Goal: Complete application form

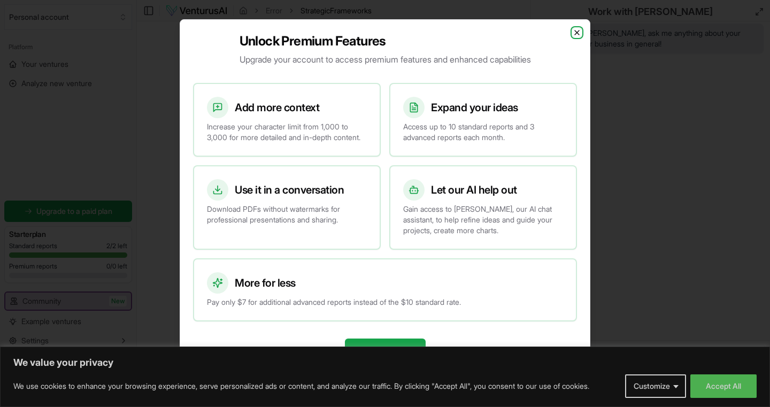
click at [577, 30] on icon "button" at bounding box center [577, 32] width 4 height 4
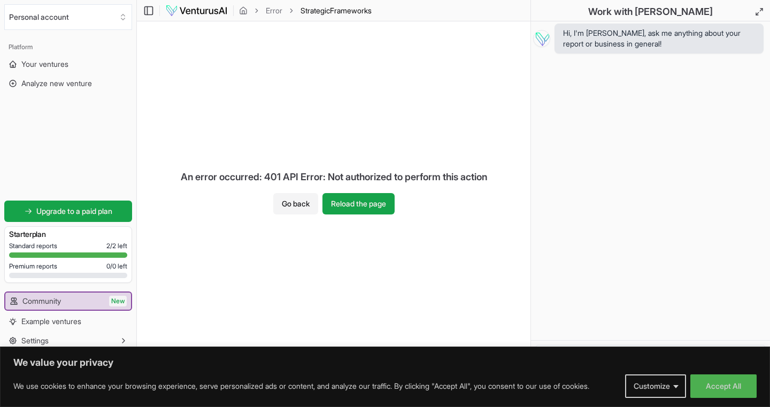
drag, startPoint x: 172, startPoint y: 177, endPoint x: 437, endPoint y: 182, distance: 265.2
click at [407, 168] on div "An error occurred: 401 API Error: Not authorized to perform this action" at bounding box center [333, 177] width 323 height 32
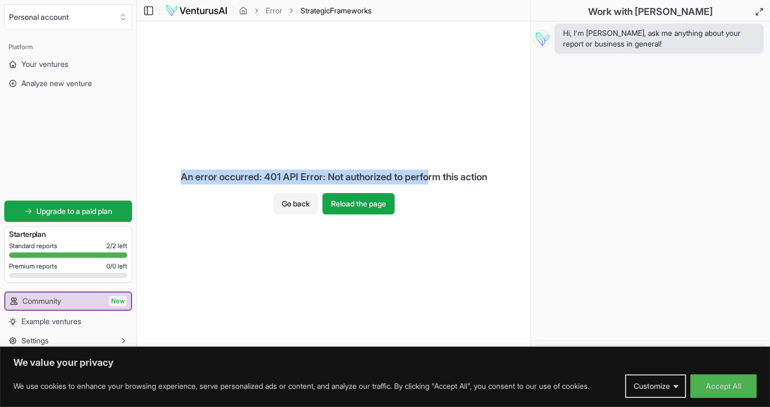
drag, startPoint x: 432, startPoint y: 178, endPoint x: 171, endPoint y: 160, distance: 262.0
click at [272, 163] on div "An error occurred: 401 API Error: Not authorized to perform this action" at bounding box center [333, 177] width 323 height 32
click at [172, 162] on div "An error occurred: 401 API Error: Not authorized to perform this action" at bounding box center [333, 177] width 323 height 32
drag, startPoint x: 171, startPoint y: 173, endPoint x: 507, endPoint y: 178, distance: 335.7
click at [507, 178] on div "An error occurred: 401 API Error: Not authorized to perform this action Go back…" at bounding box center [333, 187] width 393 height 332
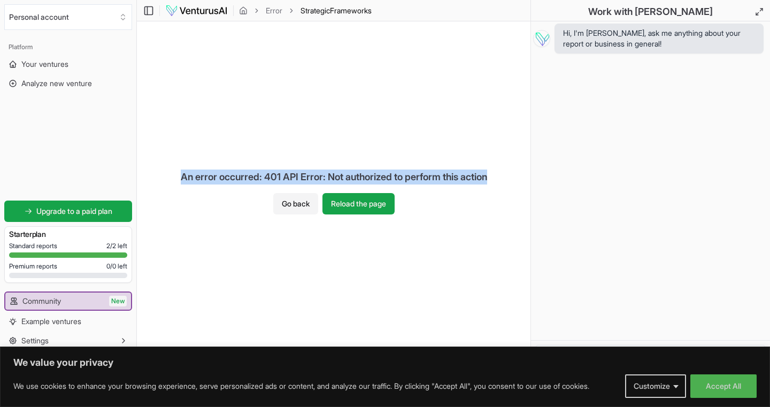
copy div "An error occurred: 401 API Error: Not authorized to perform this action"
click at [432, 98] on div "An error occurred: 401 API Error: Not authorized to perform this action Go back…" at bounding box center [333, 187] width 393 height 332
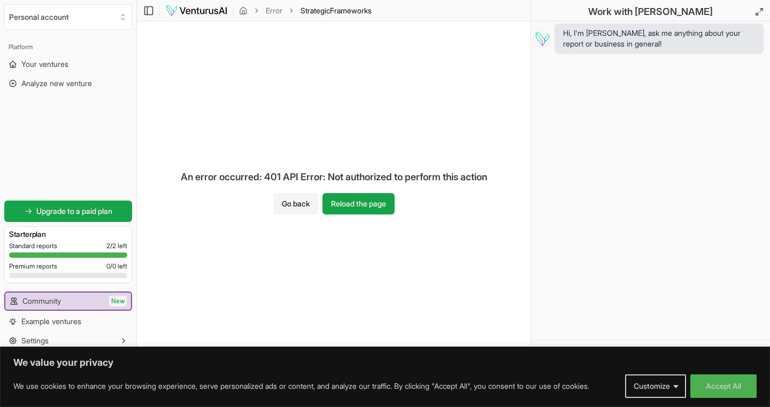
click at [723, 12] on div "Work with Vera" at bounding box center [650, 10] width 239 height 21
drag, startPoint x: 564, startPoint y: 33, endPoint x: 636, endPoint y: 72, distance: 81.8
click at [636, 72] on div "Hi, I'm Vera, ask me anything about your report or business in general!" at bounding box center [650, 180] width 239 height 319
click at [647, 47] on span "Hi, I'm Vera, ask me anything about your report or business in general!" at bounding box center [659, 38] width 192 height 21
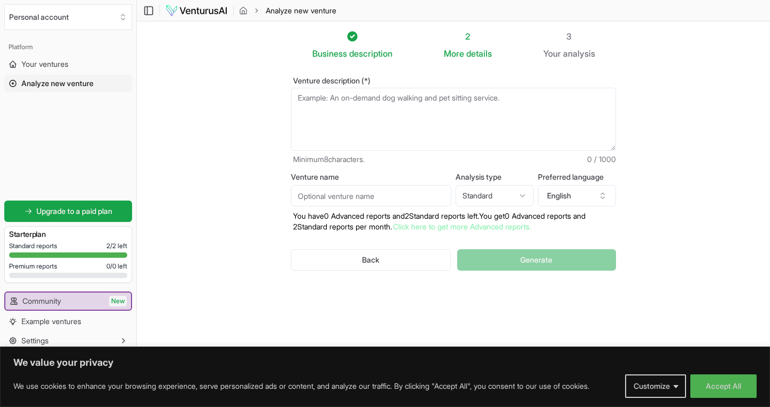
click at [712, 28] on section "Business description 2 More details 3 Your analysis Venture description (*) Min…" at bounding box center [453, 187] width 633 height 332
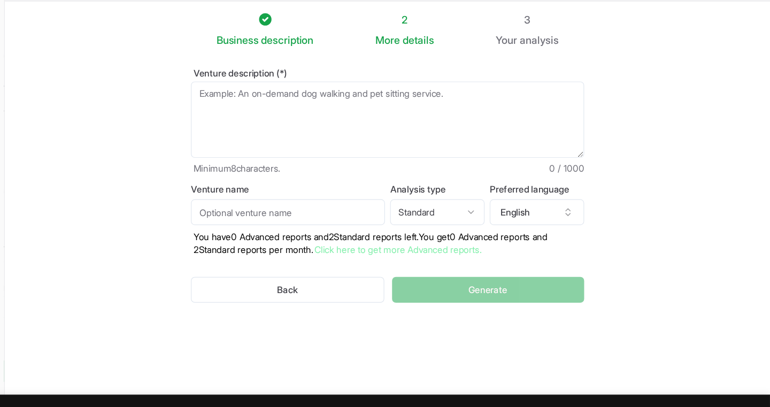
scroll to position [1, 0]
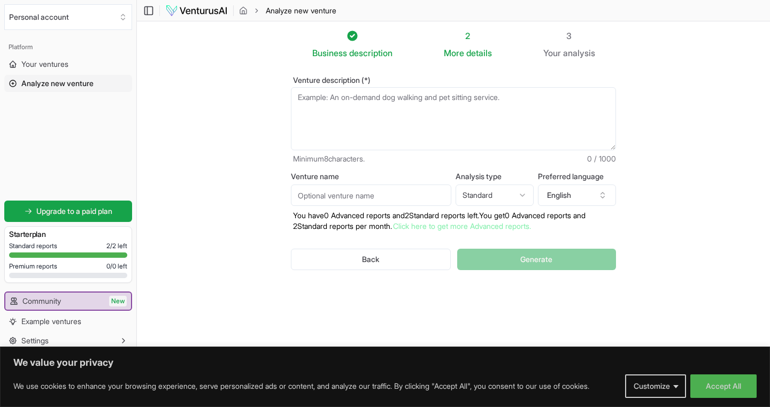
drag, startPoint x: 573, startPoint y: 36, endPoint x: 579, endPoint y: 37, distance: 7.0
click at [579, 37] on div "3" at bounding box center [569, 35] width 52 height 13
drag, startPoint x: 579, startPoint y: 37, endPoint x: 566, endPoint y: 34, distance: 14.2
click at [566, 34] on div "3" at bounding box center [569, 35] width 52 height 13
click at [583, 50] on span "analysis" at bounding box center [579, 53] width 32 height 11
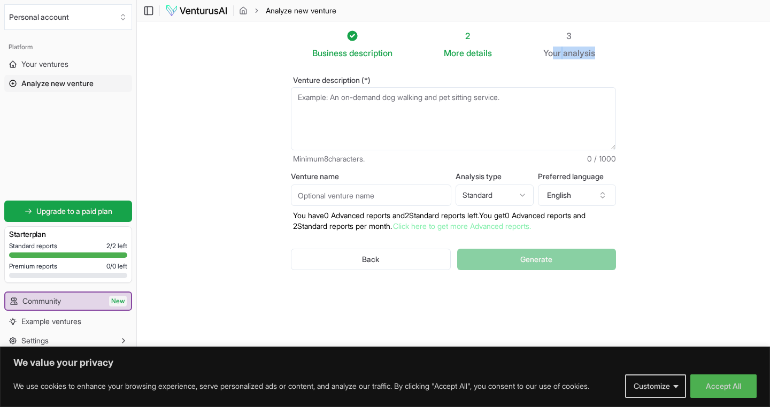
drag, startPoint x: 606, startPoint y: 51, endPoint x: 556, endPoint y: 48, distance: 49.9
click at [556, 49] on ol "Business description 2 More details 3 Your analysis" at bounding box center [453, 44] width 359 height 30
click at [615, 40] on ol "Business description 2 More details 3 Your analysis" at bounding box center [453, 44] width 359 height 30
drag, startPoint x: 546, startPoint y: 51, endPoint x: 613, endPoint y: 55, distance: 66.4
click at [613, 55] on ol "Business description 2 More details 3 Your analysis" at bounding box center [453, 44] width 359 height 30
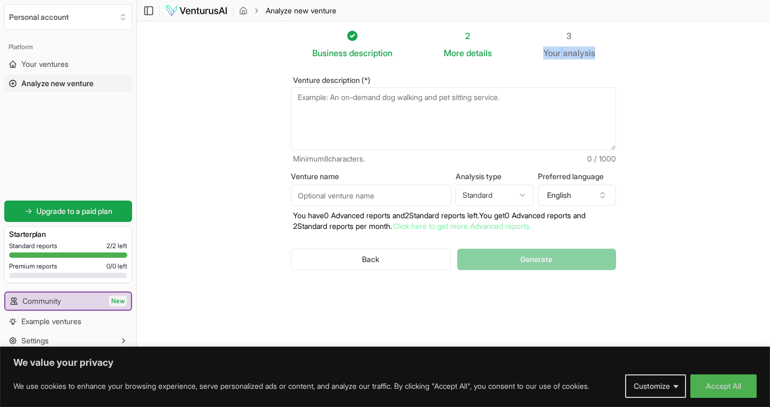
click at [612, 54] on ol "Business description 2 More details 3 Your analysis" at bounding box center [453, 44] width 359 height 30
click at [582, 117] on textarea "Venture description (*)" at bounding box center [453, 118] width 325 height 63
click at [702, 97] on section "Business description 2 More details 3 Your analysis Venture description (*) Min…" at bounding box center [453, 187] width 633 height 332
click at [589, 98] on textarea "Venture description (*)" at bounding box center [453, 118] width 325 height 63
drag, startPoint x: 566, startPoint y: 35, endPoint x: 577, endPoint y: 36, distance: 10.7
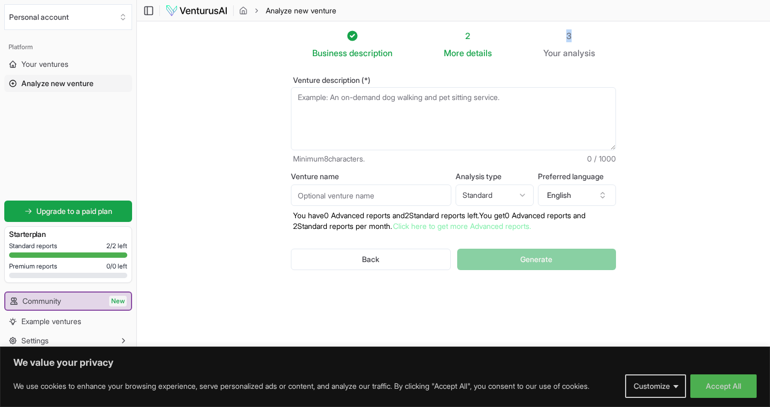
click at [577, 36] on div "3" at bounding box center [569, 35] width 52 height 13
drag, startPoint x: 544, startPoint y: 52, endPoint x: 594, endPoint y: 53, distance: 50.3
click at [594, 53] on ol "Business description 2 More details 3 Your analysis" at bounding box center [453, 44] width 359 height 30
click at [607, 53] on ol "Business description 2 More details 3 Your analysis" at bounding box center [453, 44] width 359 height 30
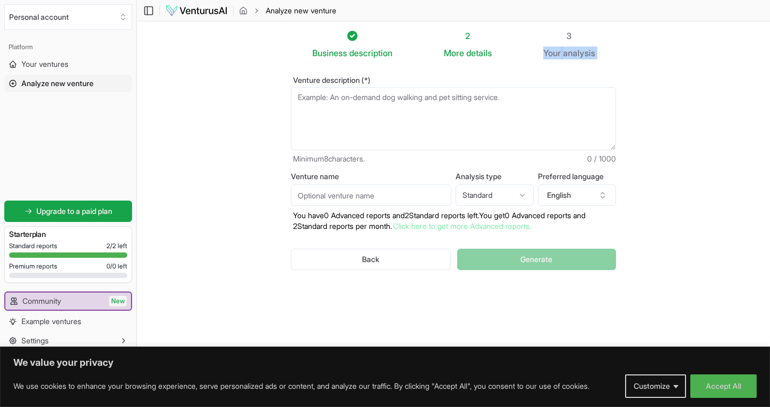
drag, startPoint x: 546, startPoint y: 53, endPoint x: 602, endPoint y: 65, distance: 57.3
click at [602, 65] on div "Business description 2 More details 3 Your analysis Venture description (*) Min…" at bounding box center [453, 186] width 359 height 315
click at [542, 102] on textarea "Venture description (*)" at bounding box center [453, 118] width 325 height 63
click at [621, 56] on ol "Business description 2 More details 3 Your analysis" at bounding box center [453, 44] width 359 height 30
drag, startPoint x: 567, startPoint y: 34, endPoint x: 635, endPoint y: 69, distance: 76.8
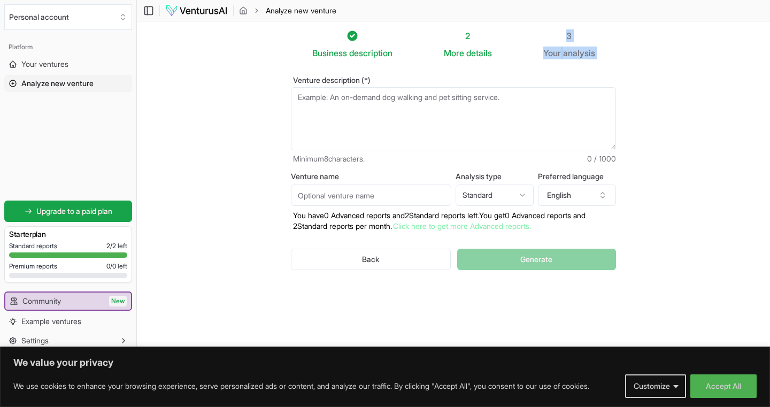
click at [635, 69] on section "Business description 2 More details 3 Your analysis Venture description (*) Min…" at bounding box center [453, 187] width 633 height 332
copy div "3 Your analysis"
click at [635, 69] on section "Business description 2 More details 3 Your analysis Venture description (*) Min…" at bounding box center [453, 187] width 633 height 332
drag, startPoint x: 567, startPoint y: 35, endPoint x: 607, endPoint y: 53, distance: 44.7
click at [608, 53] on ol "Business description 2 More details 3 Your analysis" at bounding box center [453, 44] width 359 height 30
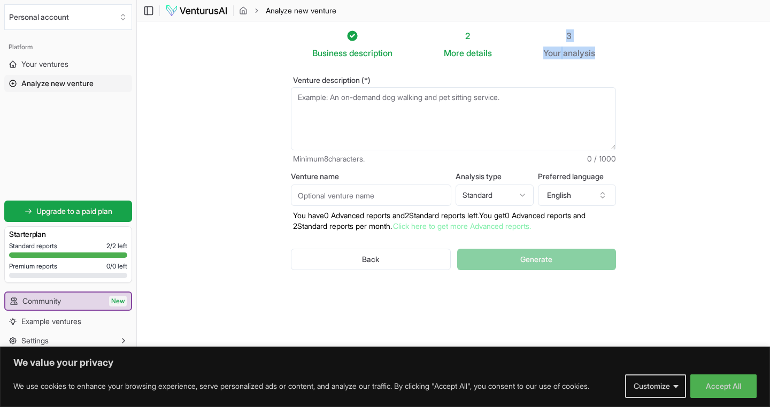
copy div "3 Your analysis"
click at [607, 51] on ol "Business description 2 More details 3 Your analysis" at bounding box center [453, 44] width 359 height 30
drag, startPoint x: 442, startPoint y: 51, endPoint x: 483, endPoint y: 65, distance: 43.8
click at [483, 65] on div "Business description 2 More details 3 Your analysis Venture description (*) Min…" at bounding box center [453, 186] width 359 height 315
click at [482, 64] on div "Venture description (*) Minimum 8 characters. 0 / 1000 Venture name Analysis ty…" at bounding box center [453, 181] width 359 height 245
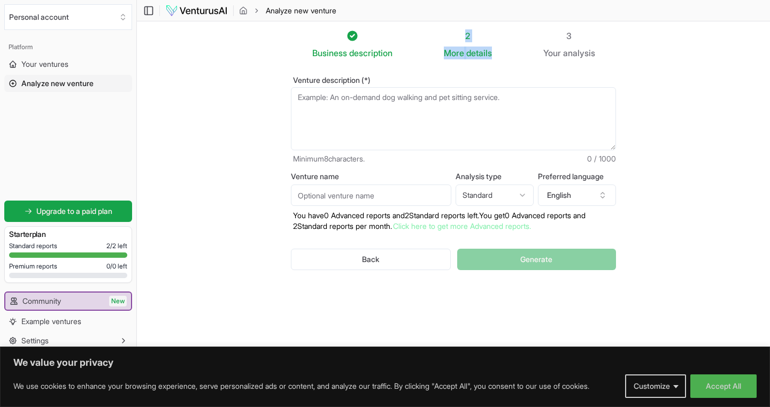
drag, startPoint x: 496, startPoint y: 52, endPoint x: 446, endPoint y: 35, distance: 53.1
click at [446, 35] on li "2 More details" at bounding box center [493, 44] width 99 height 30
copy div "2 More details"
click at [483, 36] on div "2" at bounding box center [468, 35] width 48 height 13
click at [475, 109] on textarea "Venture description (*)" at bounding box center [453, 118] width 325 height 63
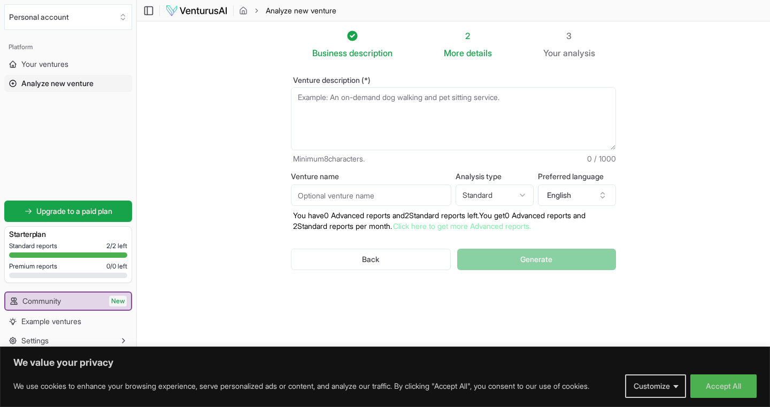
paste textarea "2 More details"
type textarea "2"
click at [592, 66] on div "Venture description (*) Minimum 8 characters. 0 / 1000 Venture name Analysis ty…" at bounding box center [453, 181] width 359 height 245
drag, startPoint x: 570, startPoint y: 34, endPoint x: 613, endPoint y: 76, distance: 59.7
click at [613, 76] on div "Business description 2 More details 3 Your analysis Venture description (*) Min…" at bounding box center [453, 186] width 359 height 315
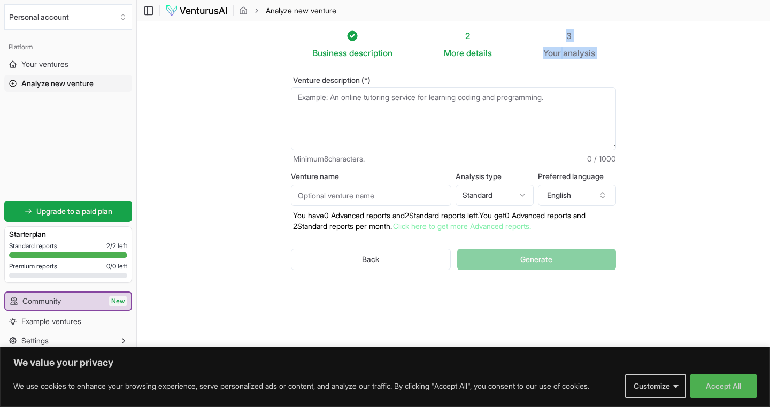
click at [613, 76] on label "Venture description (*)" at bounding box center [453, 79] width 325 height 7
click at [613, 87] on textarea "Venture description (*)" at bounding box center [453, 118] width 325 height 63
click at [257, 10] on icon "breadcrumb" at bounding box center [256, 10] width 7 height 7
click at [253, 58] on section "Business description 2 More details 3 Your analysis Venture description (*) Min…" at bounding box center [453, 187] width 633 height 332
click at [697, 33] on section "Business description 2 More details 3 Your analysis Venture description (*) Min…" at bounding box center [453, 187] width 633 height 332
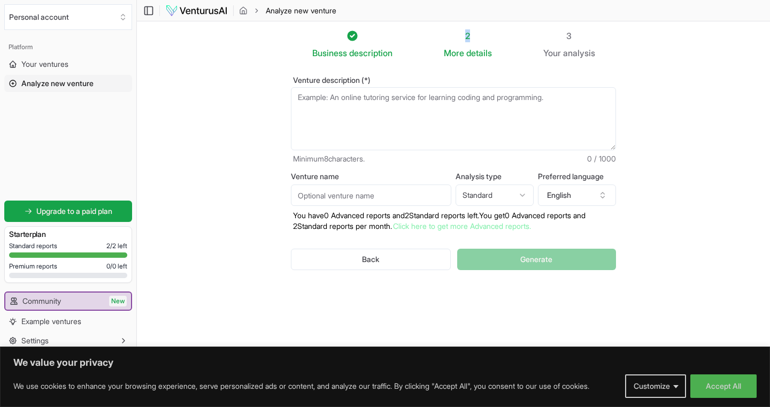
click at [473, 36] on div "2" at bounding box center [468, 35] width 48 height 13
click at [467, 32] on div "2" at bounding box center [468, 35] width 48 height 13
click at [477, 40] on div "2" at bounding box center [468, 35] width 48 height 13
drag, startPoint x: 467, startPoint y: 35, endPoint x: 473, endPoint y: 40, distance: 7.6
click at [472, 39] on div "2" at bounding box center [468, 35] width 48 height 13
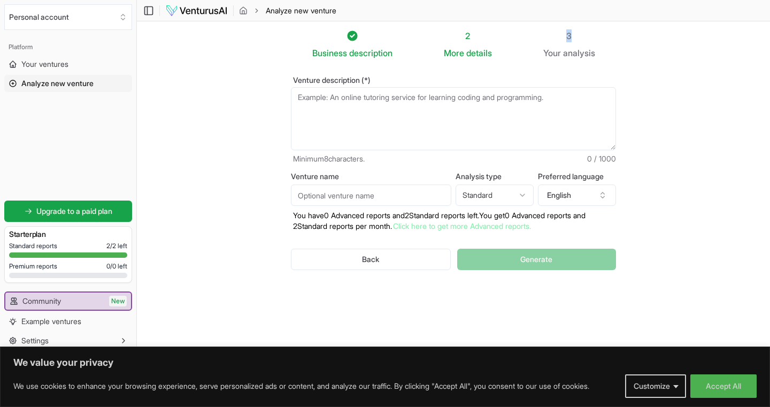
drag, startPoint x: 570, startPoint y: 34, endPoint x: 582, endPoint y: 43, distance: 14.5
click at [582, 41] on div "3" at bounding box center [569, 35] width 52 height 13
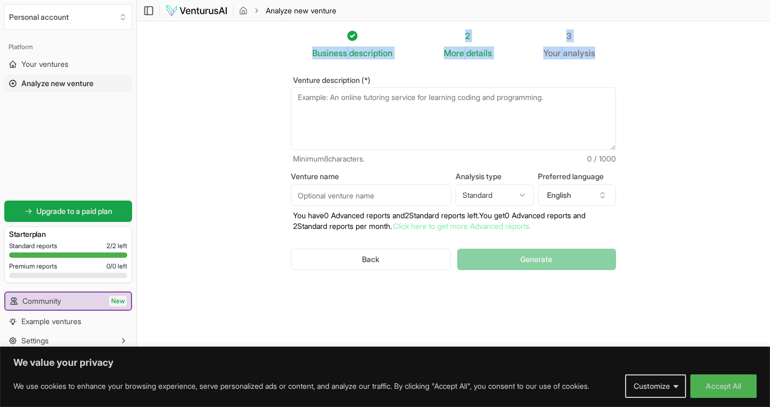
drag, startPoint x: 322, startPoint y: 28, endPoint x: 609, endPoint y: 55, distance: 288.3
click at [609, 55] on section "Business description 2 More details 3 Your analysis Venture description (*) Min…" at bounding box center [453, 187] width 633 height 332
click at [607, 55] on ol "Business description 2 More details 3 Your analysis" at bounding box center [453, 44] width 359 height 30
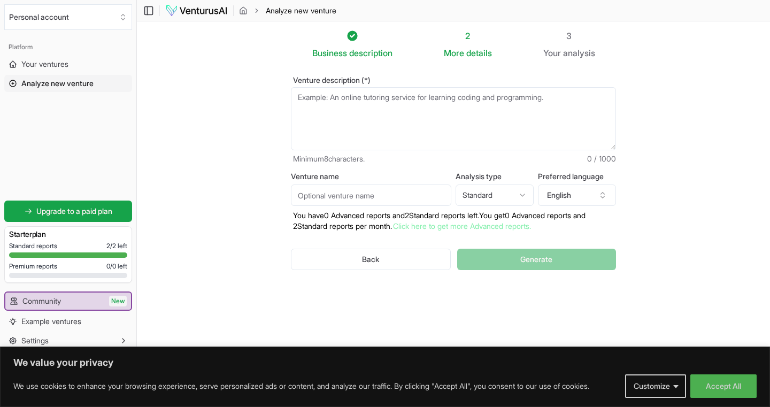
click at [647, 122] on section "Business description 2 More details 3 Your analysis Venture description (*) Min…" at bounding box center [453, 187] width 633 height 332
drag, startPoint x: 301, startPoint y: 51, endPoint x: 429, endPoint y: 58, distance: 127.4
click at [429, 58] on ol "Business description 2 More details 3 Your analysis" at bounding box center [453, 44] width 359 height 30
click at [435, 52] on li "Business description" at bounding box center [378, 44] width 132 height 30
click at [479, 105] on textarea "Venture description (*)" at bounding box center [453, 118] width 325 height 63
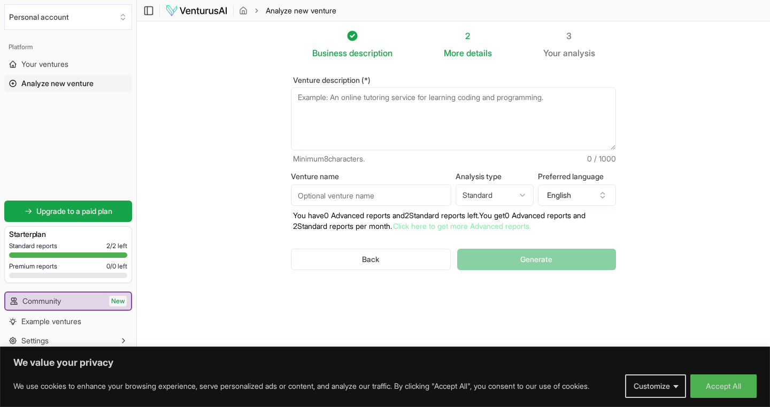
drag, startPoint x: 504, startPoint y: 104, endPoint x: 545, endPoint y: 114, distance: 42.0
click at [545, 114] on textarea "Venture description (*)" at bounding box center [453, 118] width 325 height 63
click at [549, 103] on textarea "Venture description (*)" at bounding box center [453, 118] width 325 height 63
